Goal: Task Accomplishment & Management: Use online tool/utility

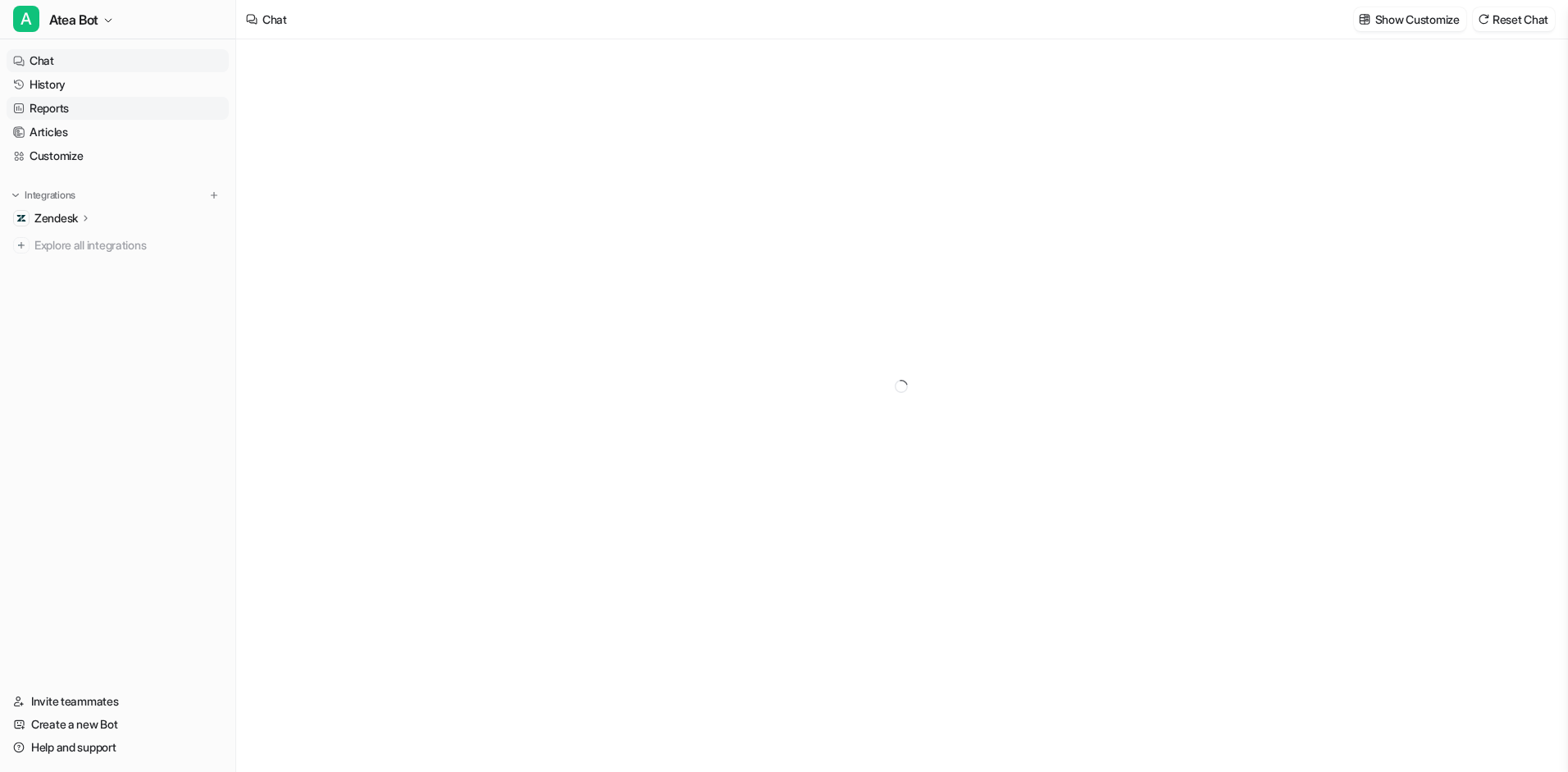
type textarea "**********"
click at [87, 213] on icon at bounding box center [87, 218] width 12 height 12
click at [82, 241] on p "Overview" at bounding box center [71, 241] width 49 height 16
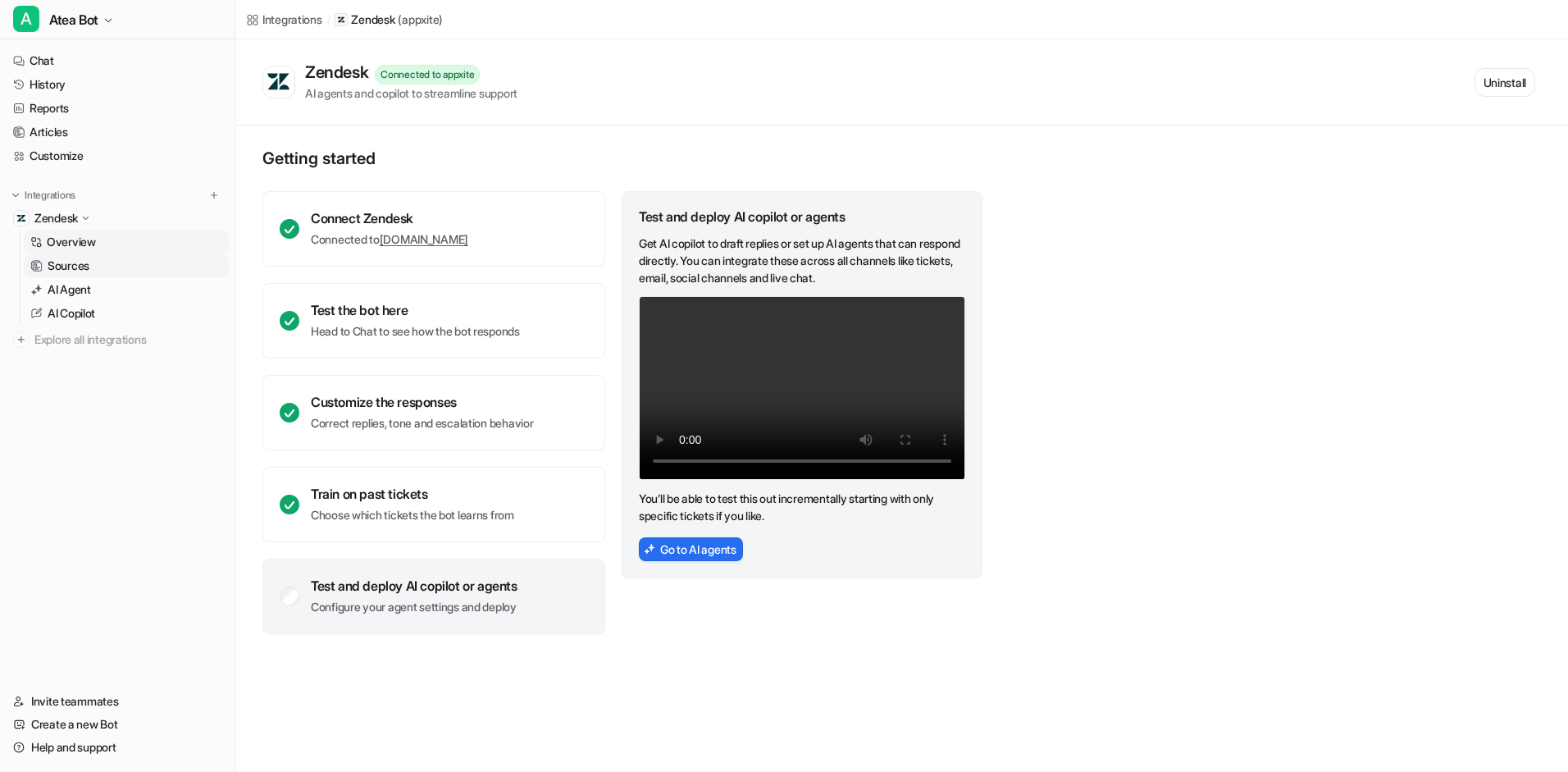
click at [83, 264] on p "Sources" at bounding box center [68, 265] width 42 height 16
click at [83, 265] on p "Sources" at bounding box center [68, 265] width 42 height 16
click at [91, 264] on link "Sources" at bounding box center [126, 265] width 205 height 23
click at [84, 266] on p "Sources" at bounding box center [68, 265] width 42 height 16
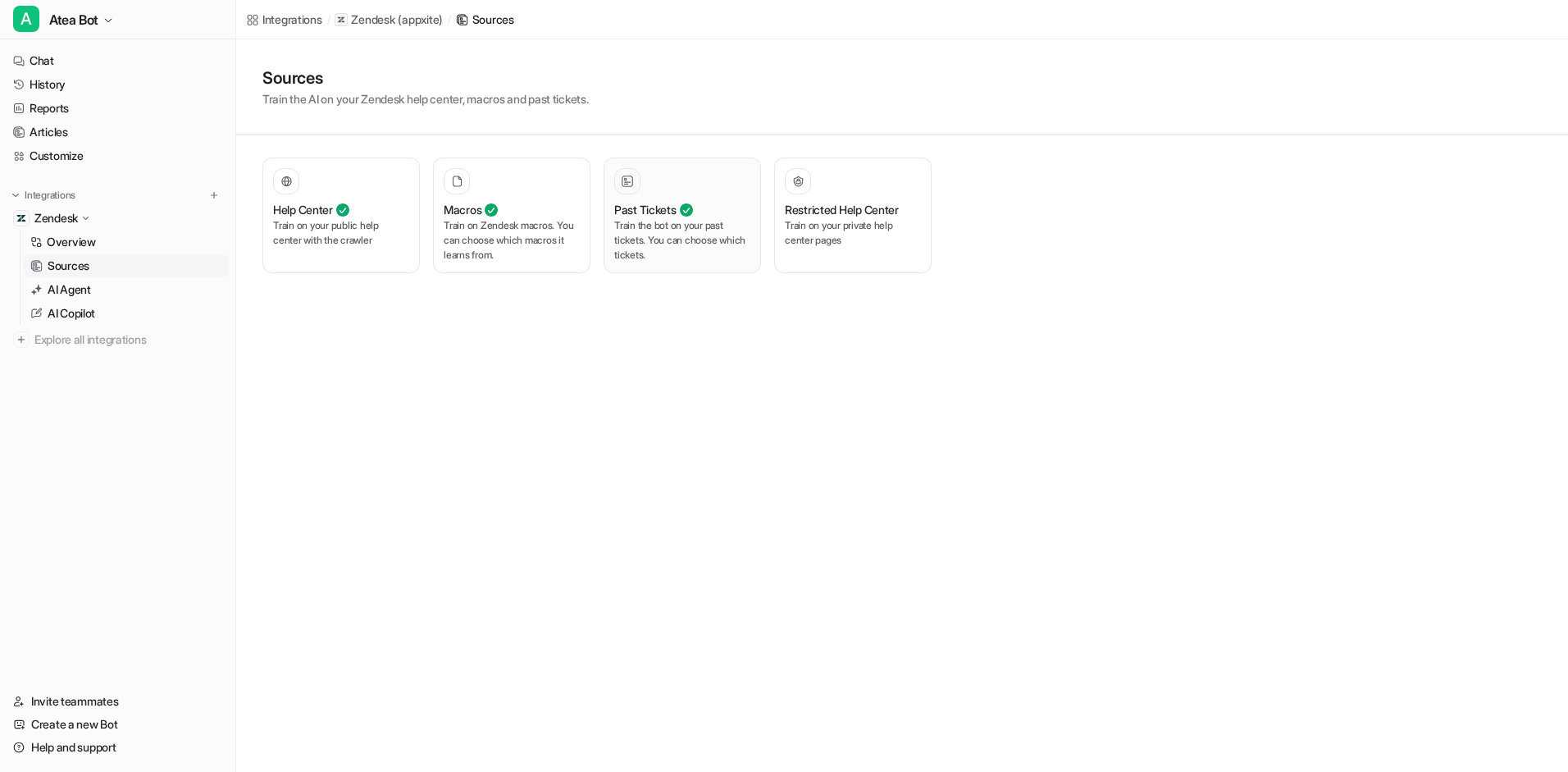
click at [709, 221] on p "Train the bot on your past tickets. You can choose which tickets." at bounding box center [682, 241] width 136 height 44
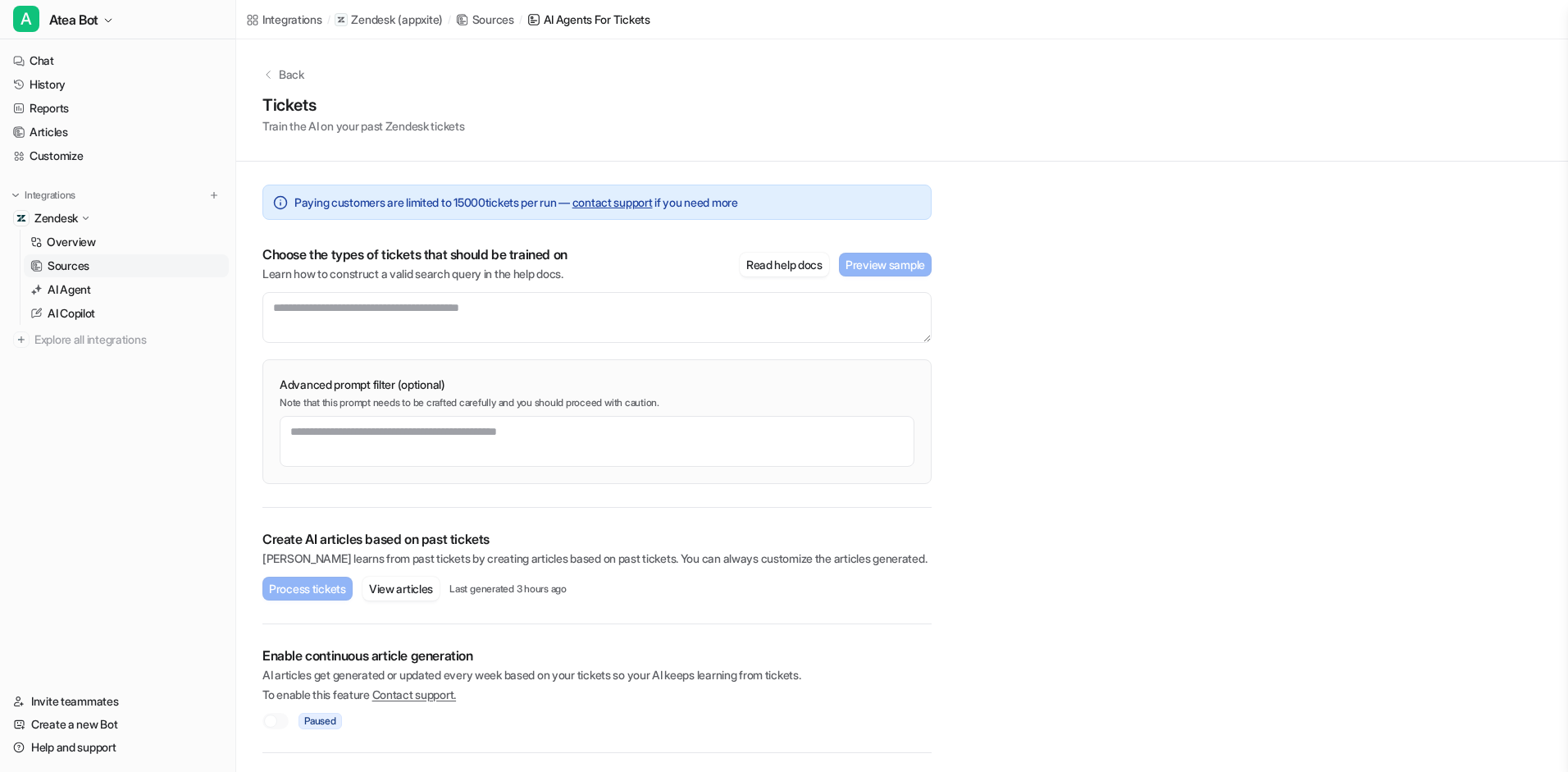
click at [656, 240] on div "Paying customers are limited to [PHONE_NUMBER] — contact support if you need mo…" at bounding box center [597, 334] width 669 height 346
click at [430, 582] on button "View articles" at bounding box center [401, 588] width 77 height 24
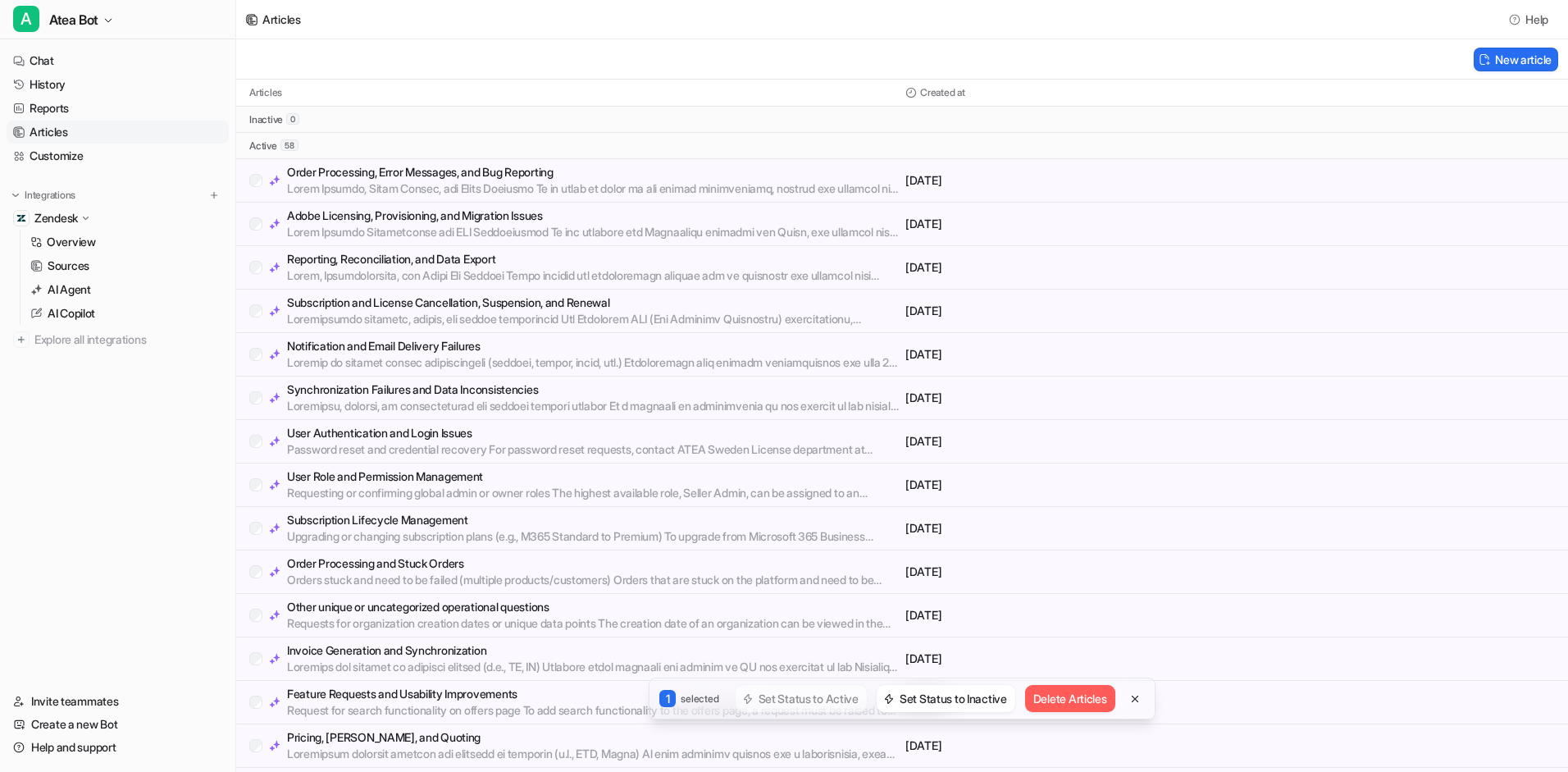
click at [1104, 225] on p "[DATE]" at bounding box center [1066, 224] width 321 height 16
click at [1139, 701] on icon at bounding box center [1135, 698] width 7 height 7
click at [90, 314] on p "AI Copilot" at bounding box center [71, 313] width 48 height 16
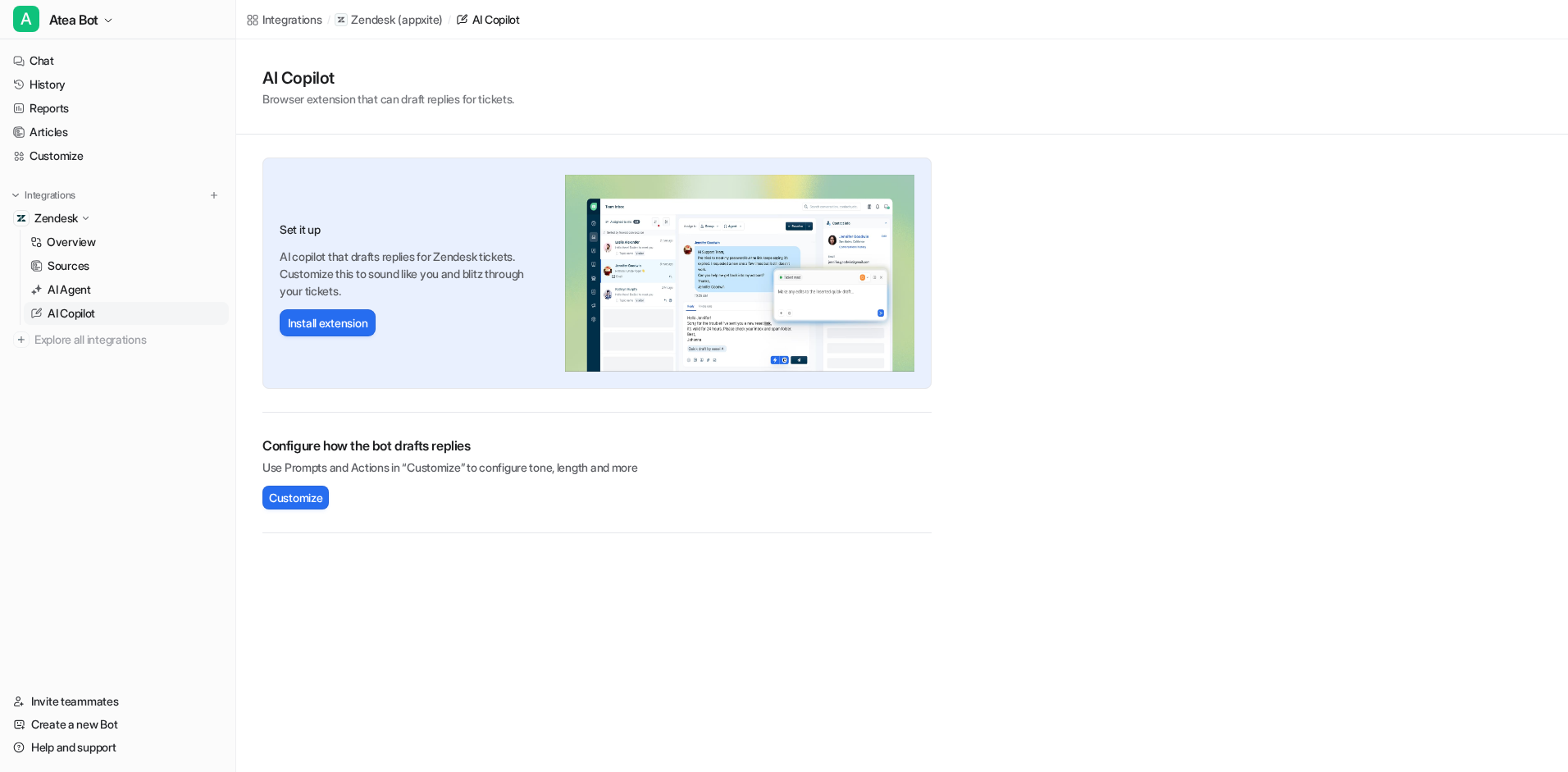
click at [90, 314] on p "AI Copilot" at bounding box center [71, 313] width 48 height 16
click at [88, 286] on p "AI Agent" at bounding box center [69, 289] width 43 height 16
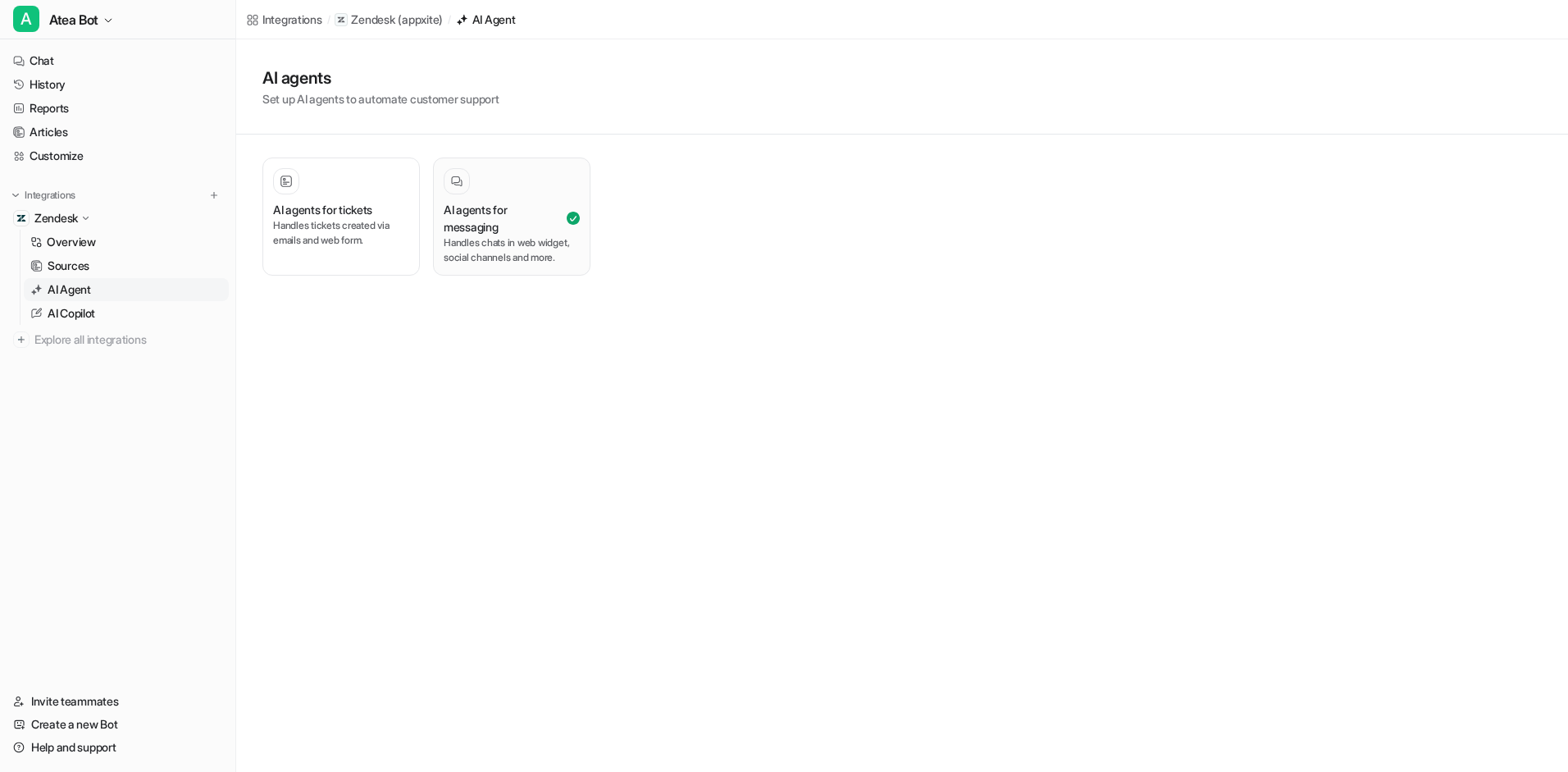
click at [454, 263] on p "Handles chats in web widget, social channels and more." at bounding box center [512, 250] width 136 height 30
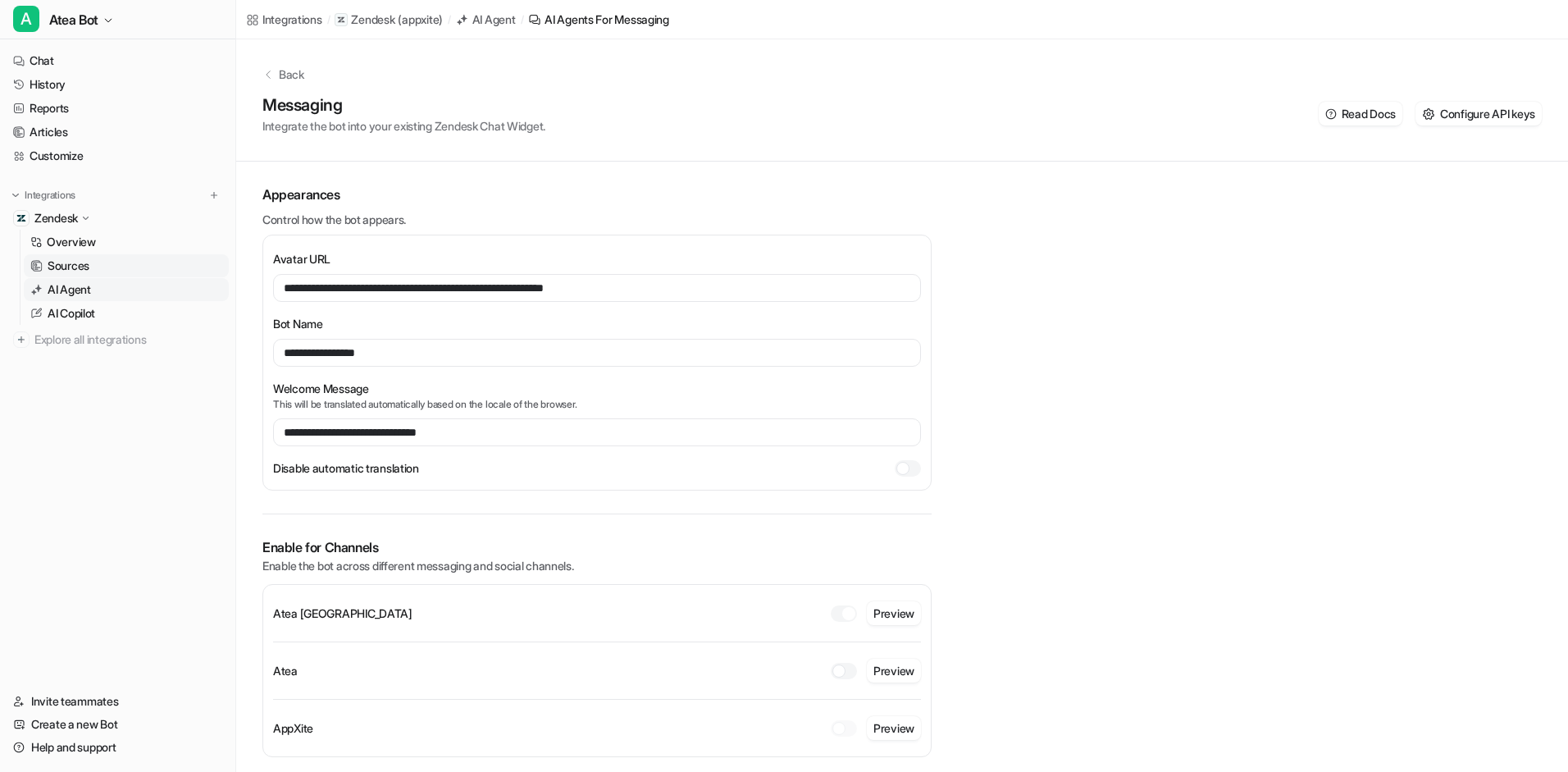
click at [138, 264] on link "Sources" at bounding box center [126, 265] width 205 height 23
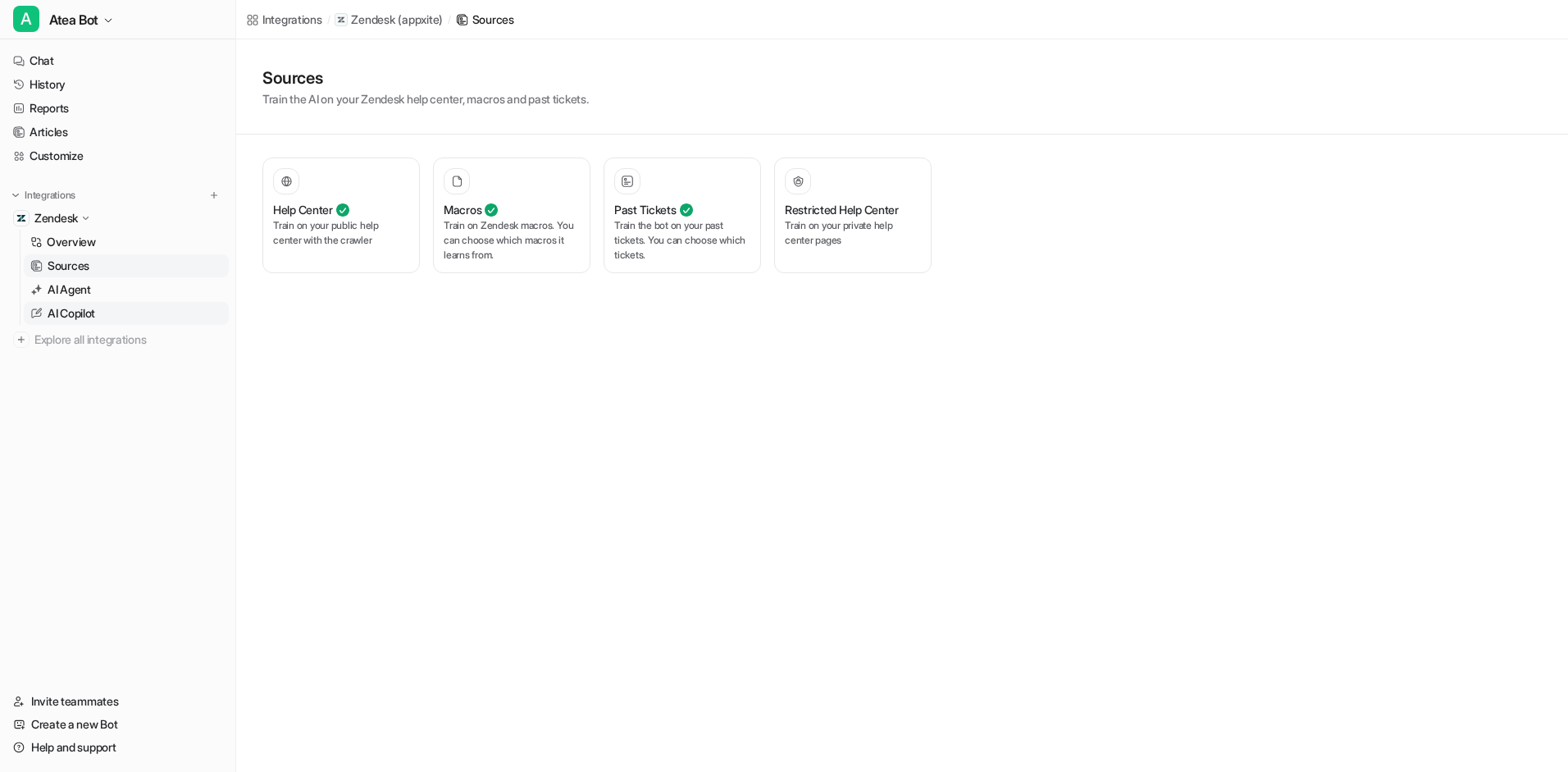
click at [165, 302] on link "AI Copilot" at bounding box center [126, 313] width 205 height 23
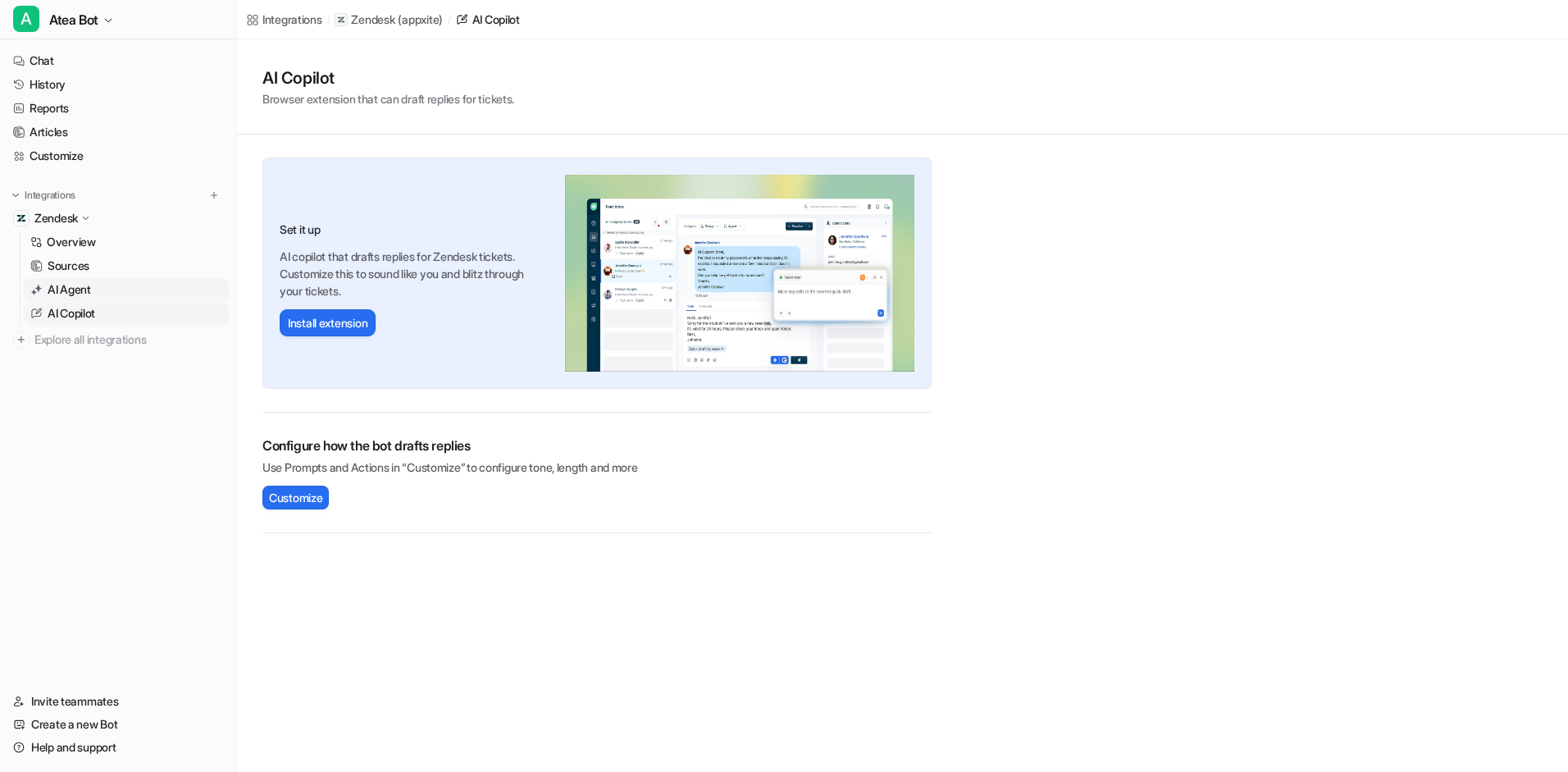
click at [151, 288] on link "AI Agent" at bounding box center [126, 289] width 205 height 23
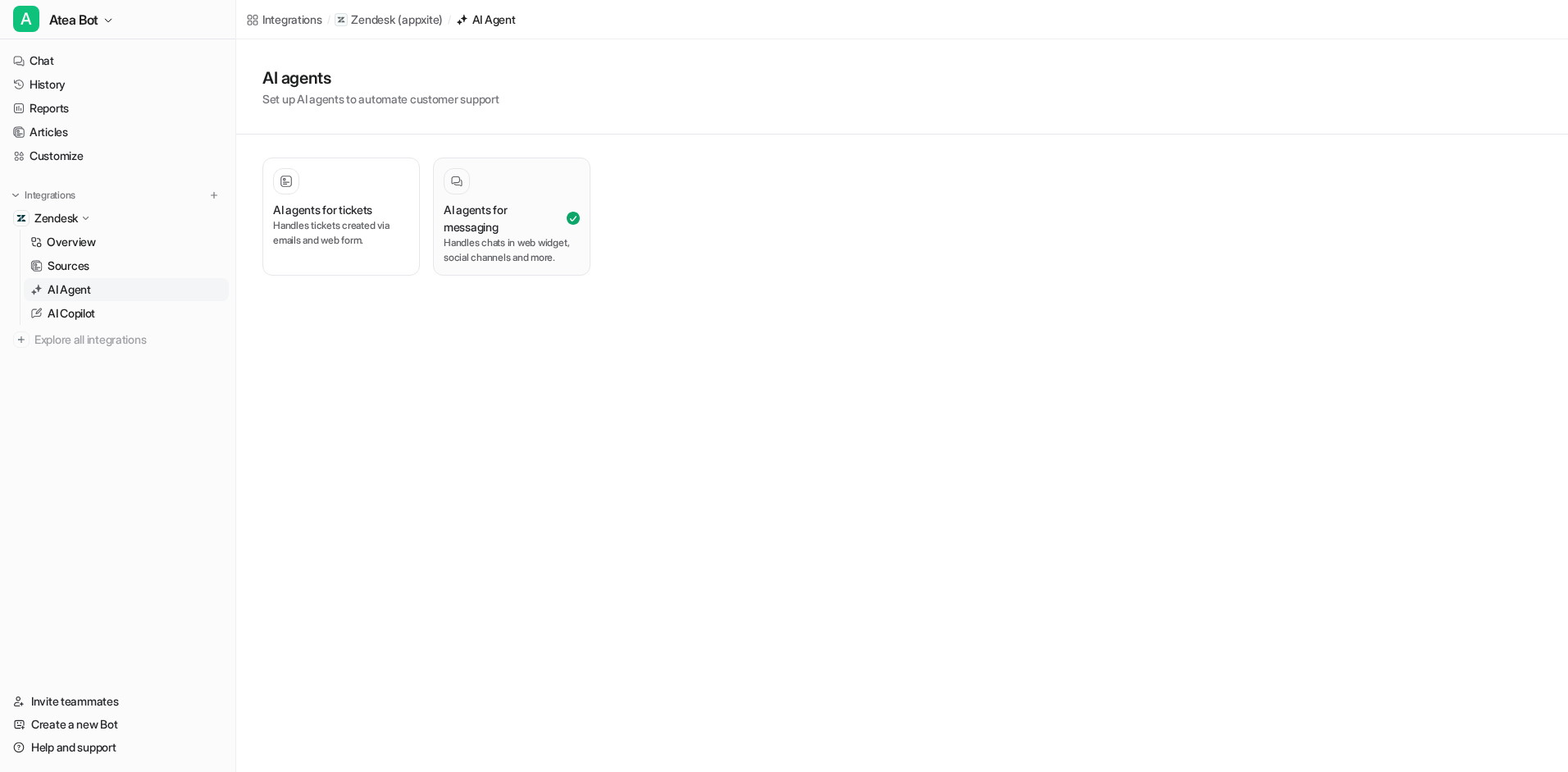
click at [459, 235] on h3 "AI agents for messaging" at bounding box center [503, 218] width 120 height 35
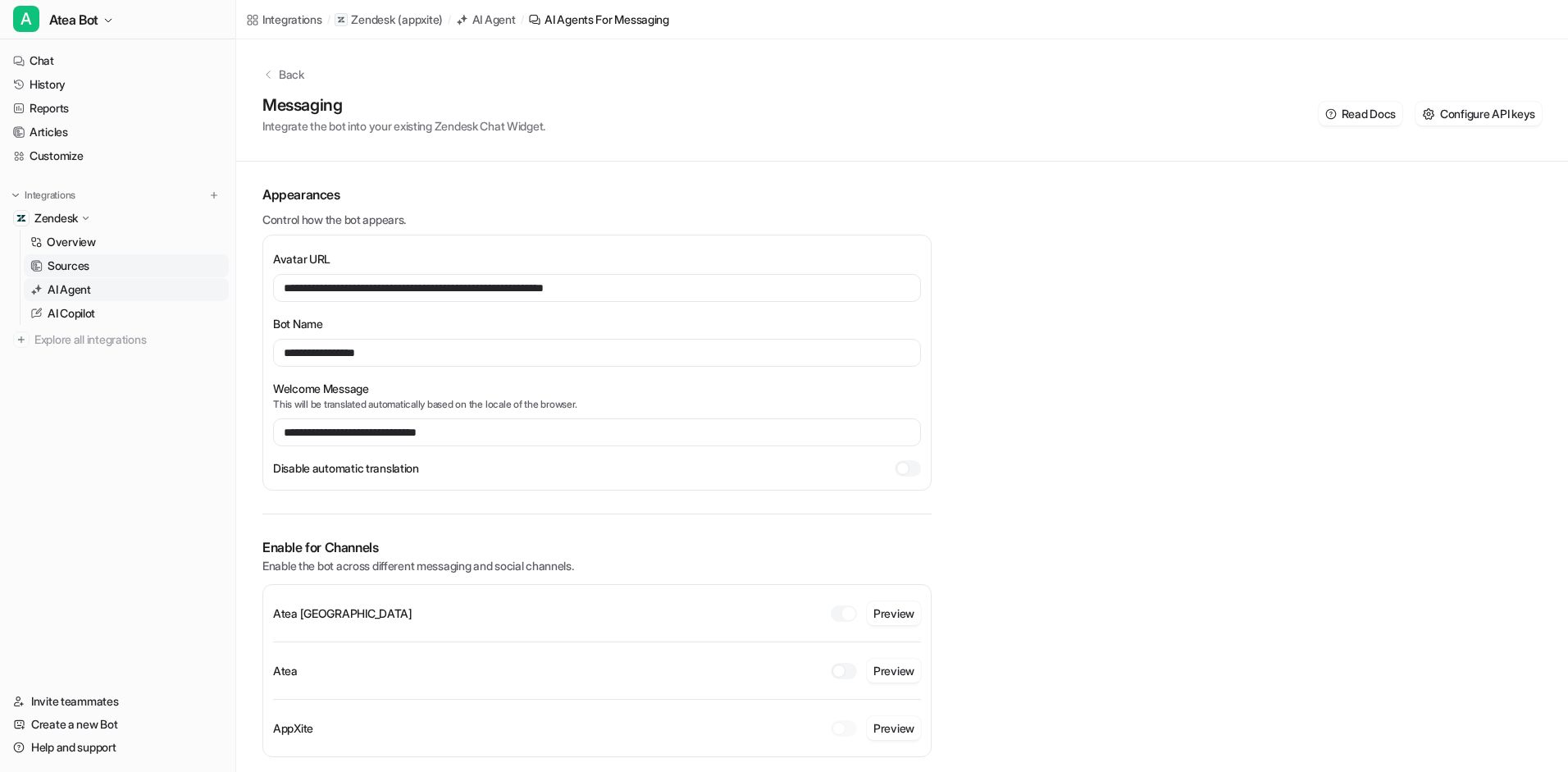
click at [97, 265] on link "Sources" at bounding box center [126, 265] width 205 height 23
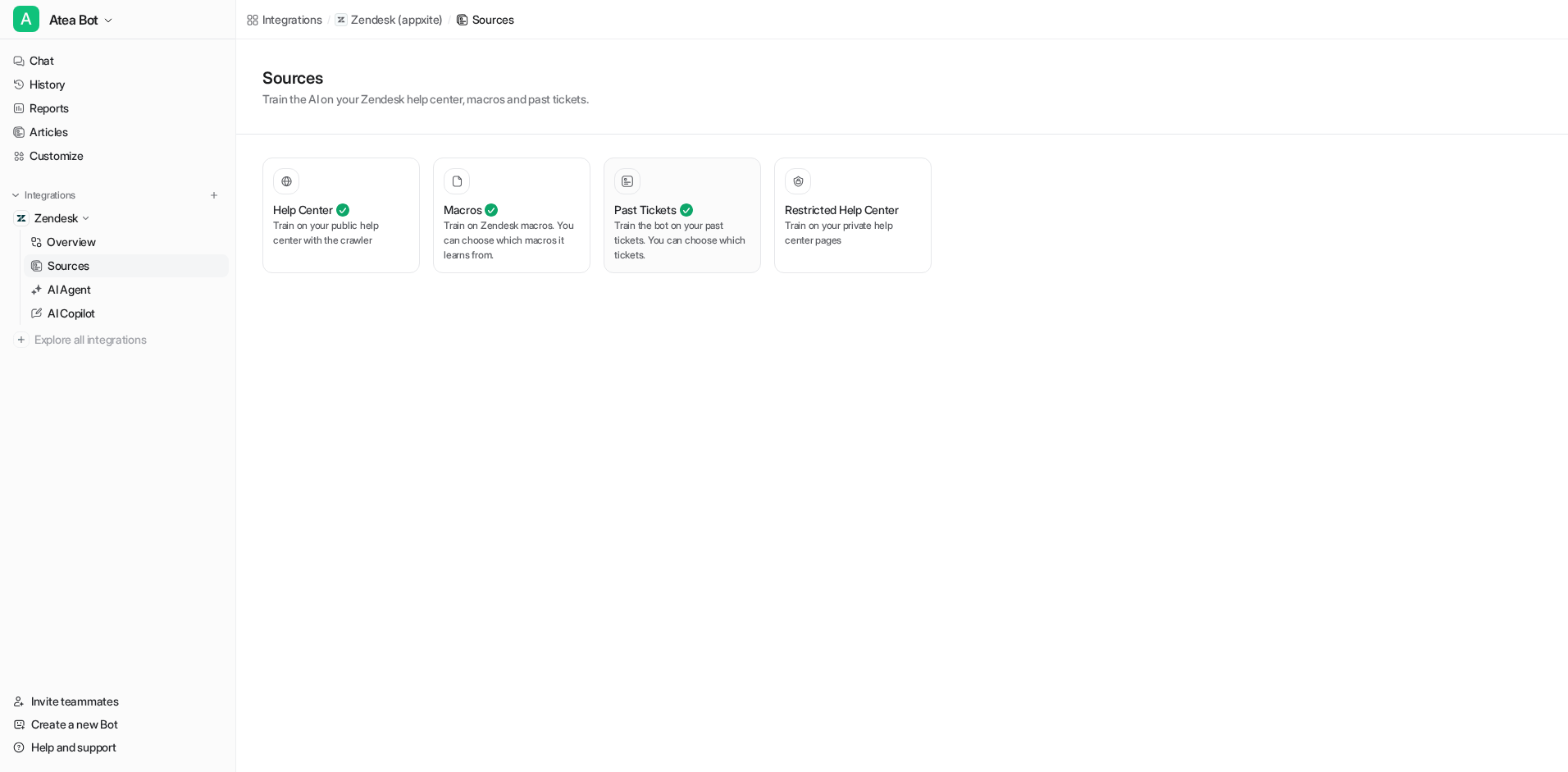
click at [656, 236] on p "Train the bot on your past tickets. You can choose which tickets." at bounding box center [682, 241] width 136 height 44
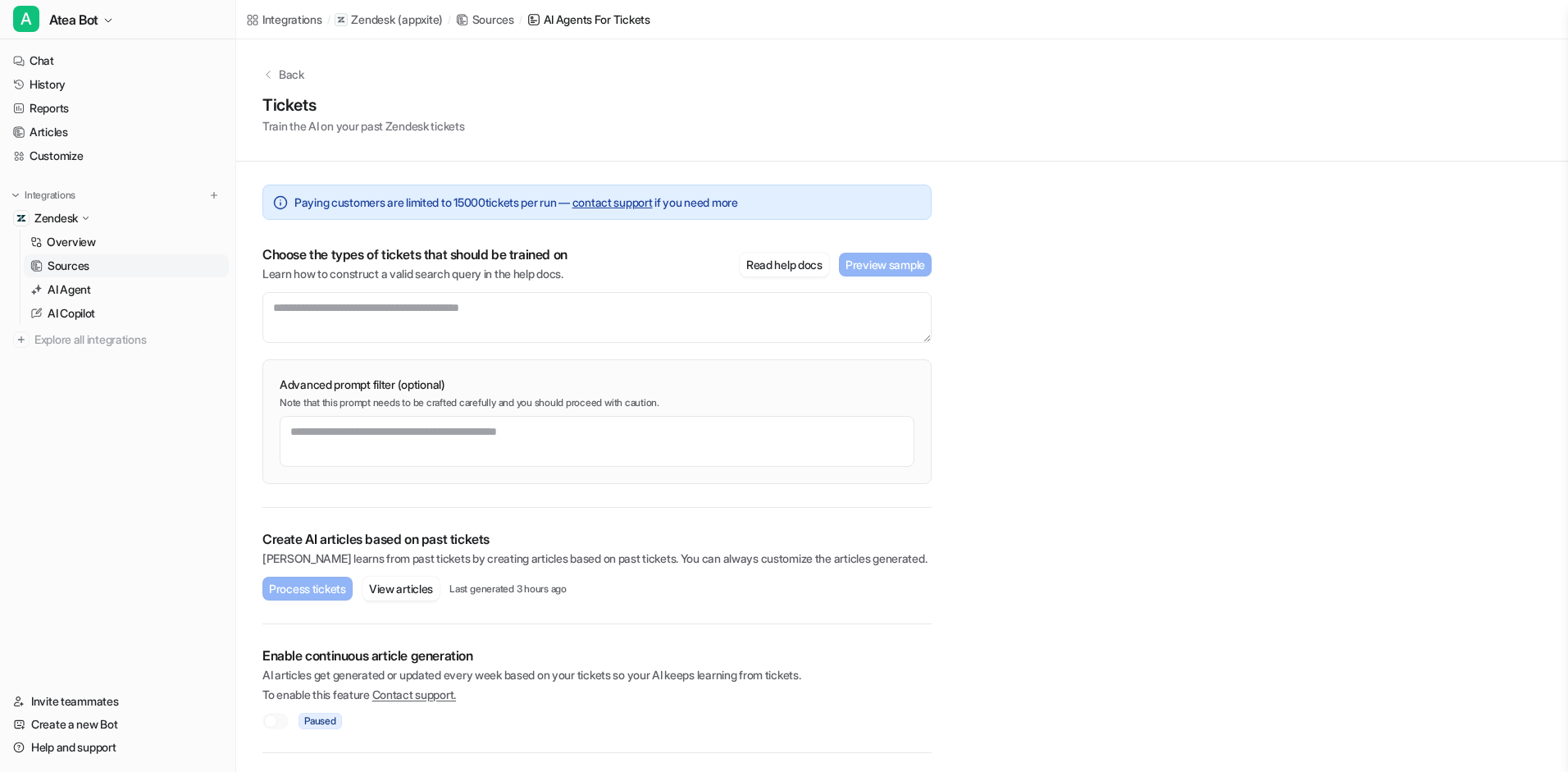
click at [279, 725] on div at bounding box center [276, 720] width 26 height 16
drag, startPoint x: 474, startPoint y: 202, endPoint x: 496, endPoint y: 203, distance: 22.0
click at [496, 203] on span "Paying customers are limited to [PHONE_NUMBER] — contact support if you need mo…" at bounding box center [516, 202] width 444 height 17
